Goal: Complete application form

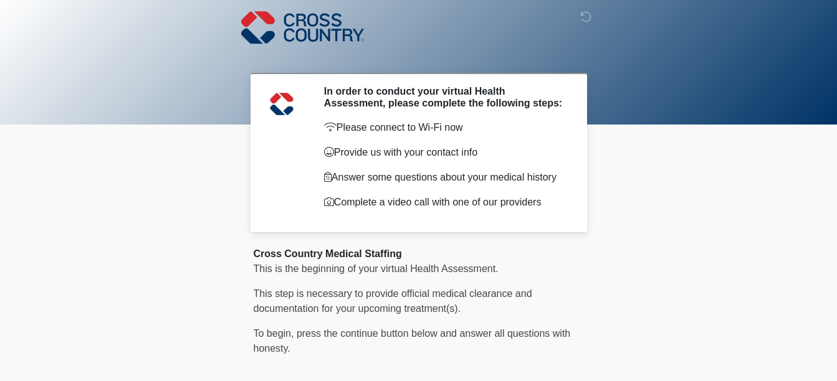
click at [316, 15] on img at bounding box center [302, 27] width 123 height 36
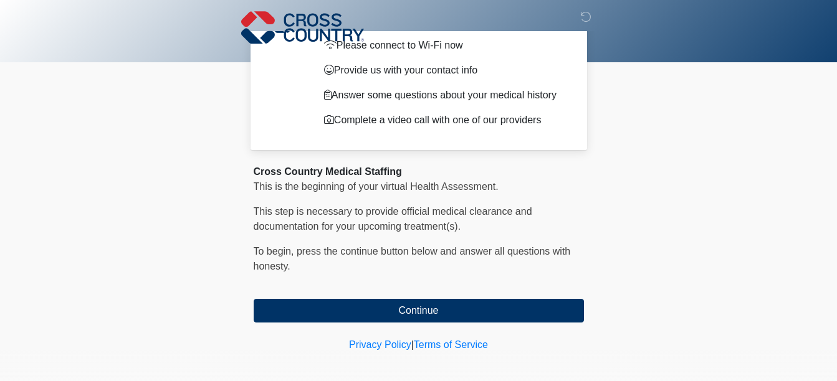
scroll to position [91, 0]
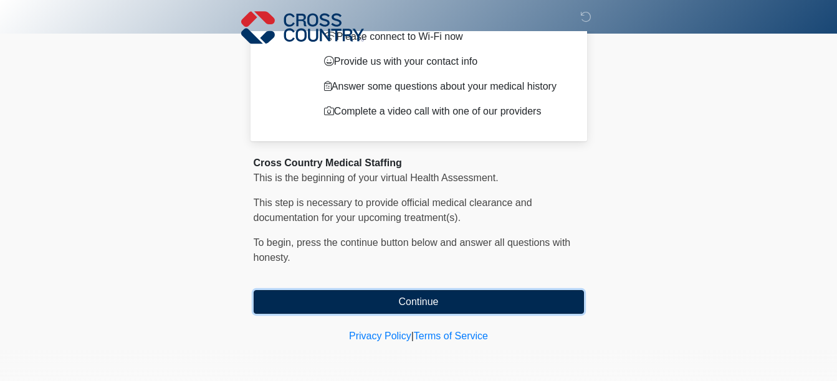
click at [445, 290] on button "Continue" at bounding box center [419, 302] width 330 height 24
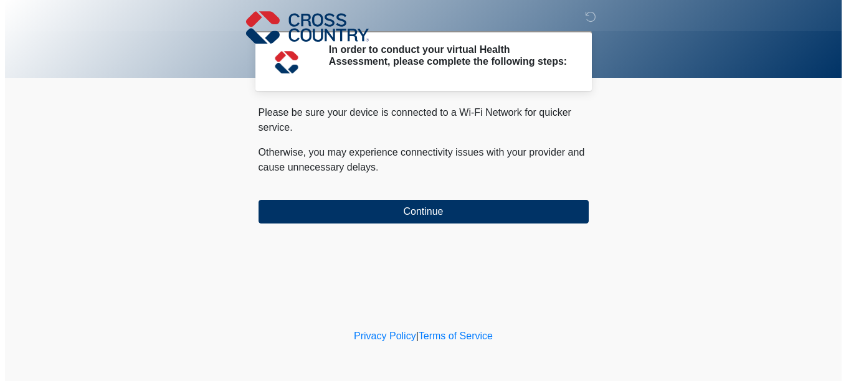
scroll to position [0, 0]
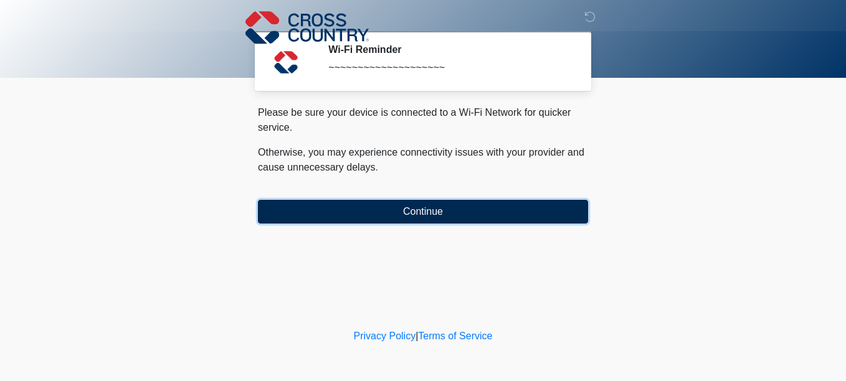
click at [531, 211] on button "Continue" at bounding box center [423, 212] width 330 height 24
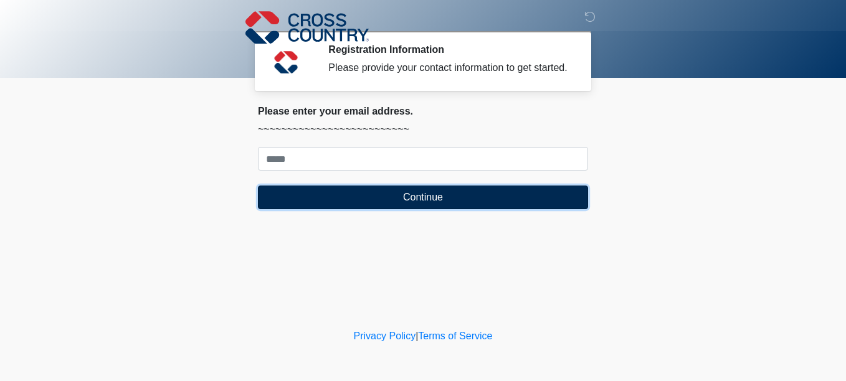
click at [525, 195] on button "Continue" at bounding box center [423, 198] width 330 height 24
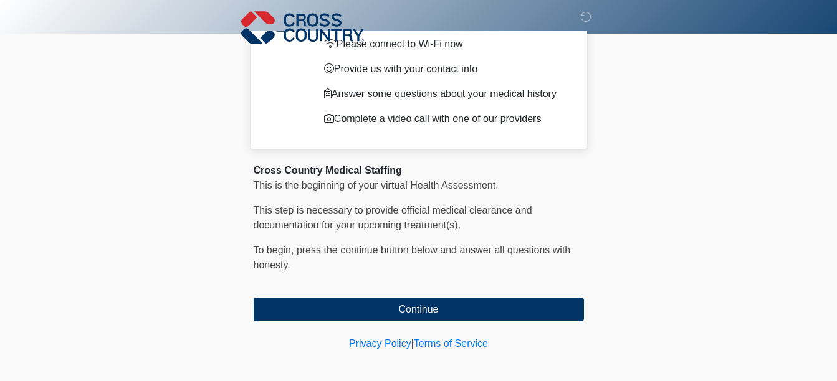
scroll to position [91, 0]
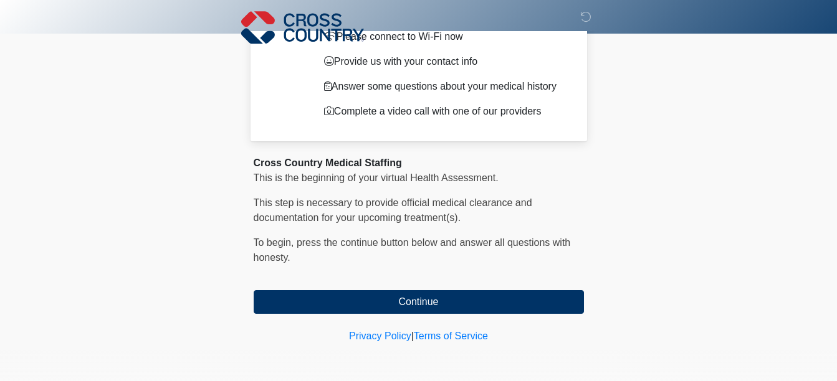
click at [445, 288] on div "Cross Country Medical Staffing This is the beginning of your virtual Health Ass…" at bounding box center [419, 235] width 330 height 158
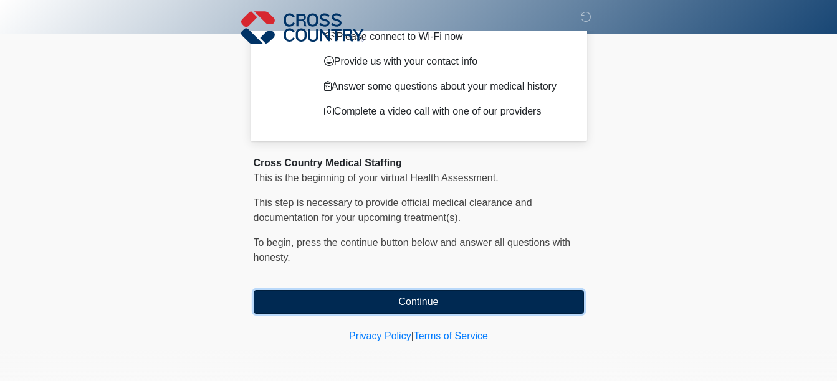
click at [444, 309] on button "Continue" at bounding box center [419, 302] width 330 height 24
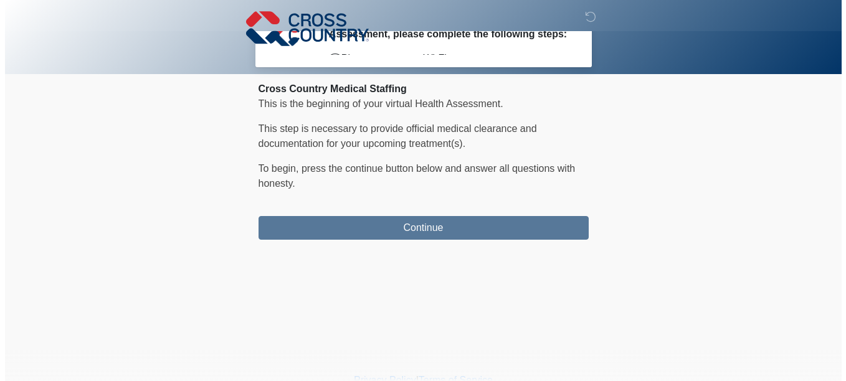
scroll to position [0, 0]
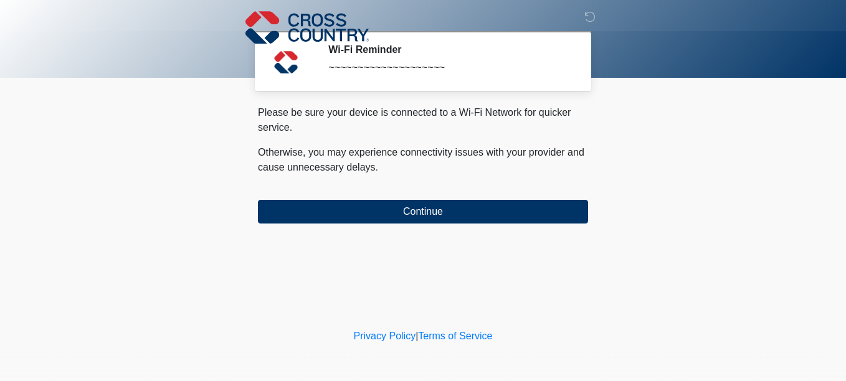
click at [438, 224] on div "‎ ‎ ‎ Wi-Fi Reminder ~~~~~~~~~~~~~~~~~~~~ Please connect to Wi-Fi now Provide u…" at bounding box center [423, 163] width 374 height 302
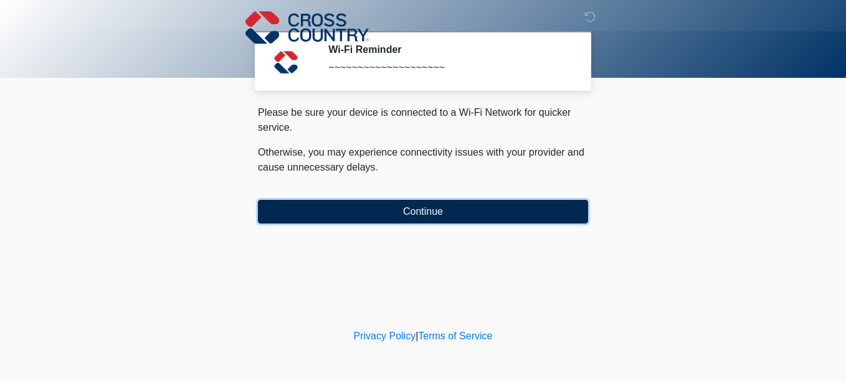
click at [444, 210] on button "Continue" at bounding box center [423, 212] width 330 height 24
